Goal: Task Accomplishment & Management: Use online tool/utility

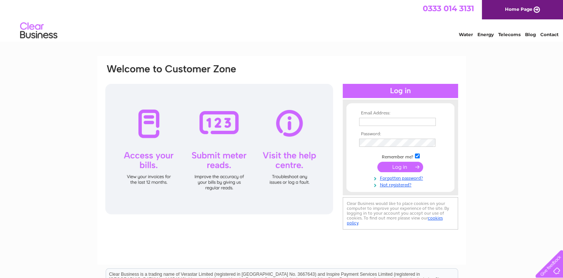
click at [367, 125] on input "text" at bounding box center [397, 122] width 77 height 8
type input "ha@excelsiorstadium.co.uk"
click at [416, 158] on input "checkbox" at bounding box center [417, 155] width 5 height 5
checkbox input "false"
click at [403, 165] on input "submit" at bounding box center [401, 167] width 46 height 10
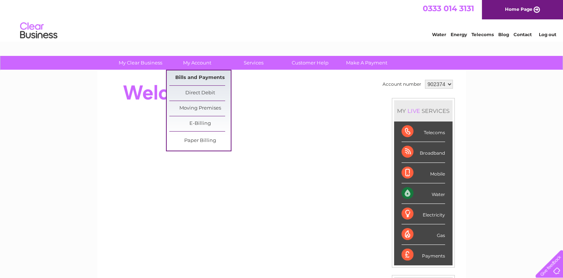
click at [185, 77] on link "Bills and Payments" at bounding box center [199, 77] width 61 height 15
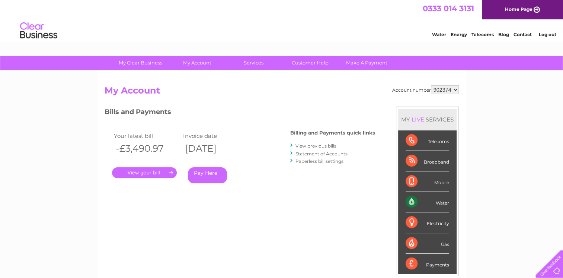
click at [143, 172] on link "." at bounding box center [144, 172] width 65 height 11
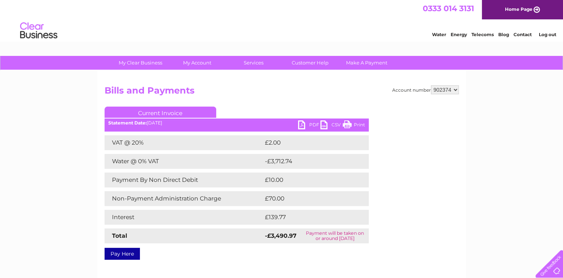
click at [305, 124] on link "PDF" at bounding box center [309, 125] width 22 height 11
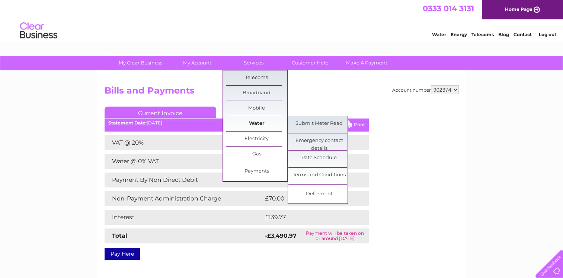
click at [255, 121] on link "Water" at bounding box center [256, 123] width 61 height 15
click at [323, 122] on link "Submit Meter Read" at bounding box center [319, 123] width 61 height 15
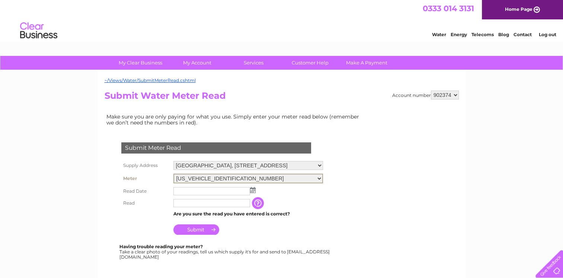
click at [323, 176] on select "06ELSTER25W702461" at bounding box center [249, 179] width 150 height 10
click at [252, 190] on img at bounding box center [253, 190] width 6 height 6
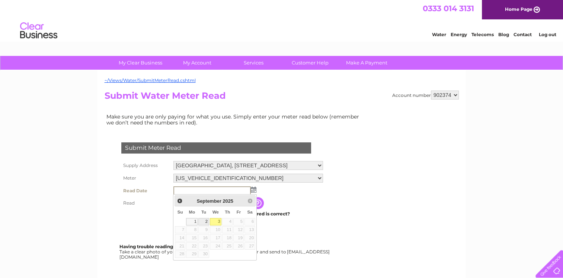
click at [205, 222] on link "2" at bounding box center [203, 221] width 10 height 7
type input "2025/09/02"
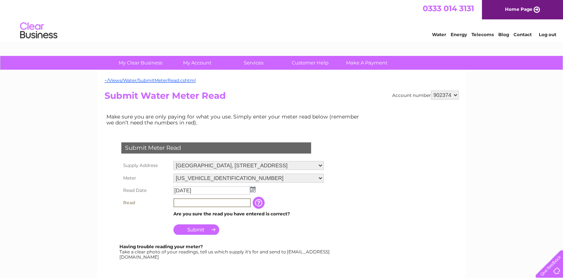
click at [192, 202] on input "text" at bounding box center [212, 202] width 77 height 9
type input "2870"
click at [198, 228] on input "Submit" at bounding box center [197, 229] width 46 height 10
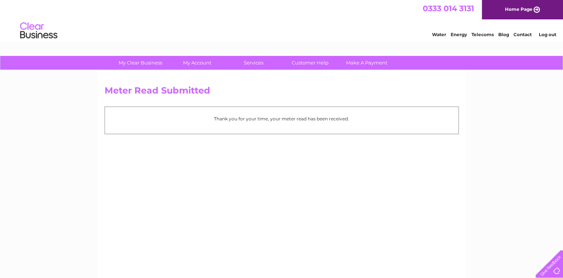
click at [545, 35] on link "Log out" at bounding box center [548, 35] width 18 height 6
